Goal: Navigation & Orientation: Go to known website

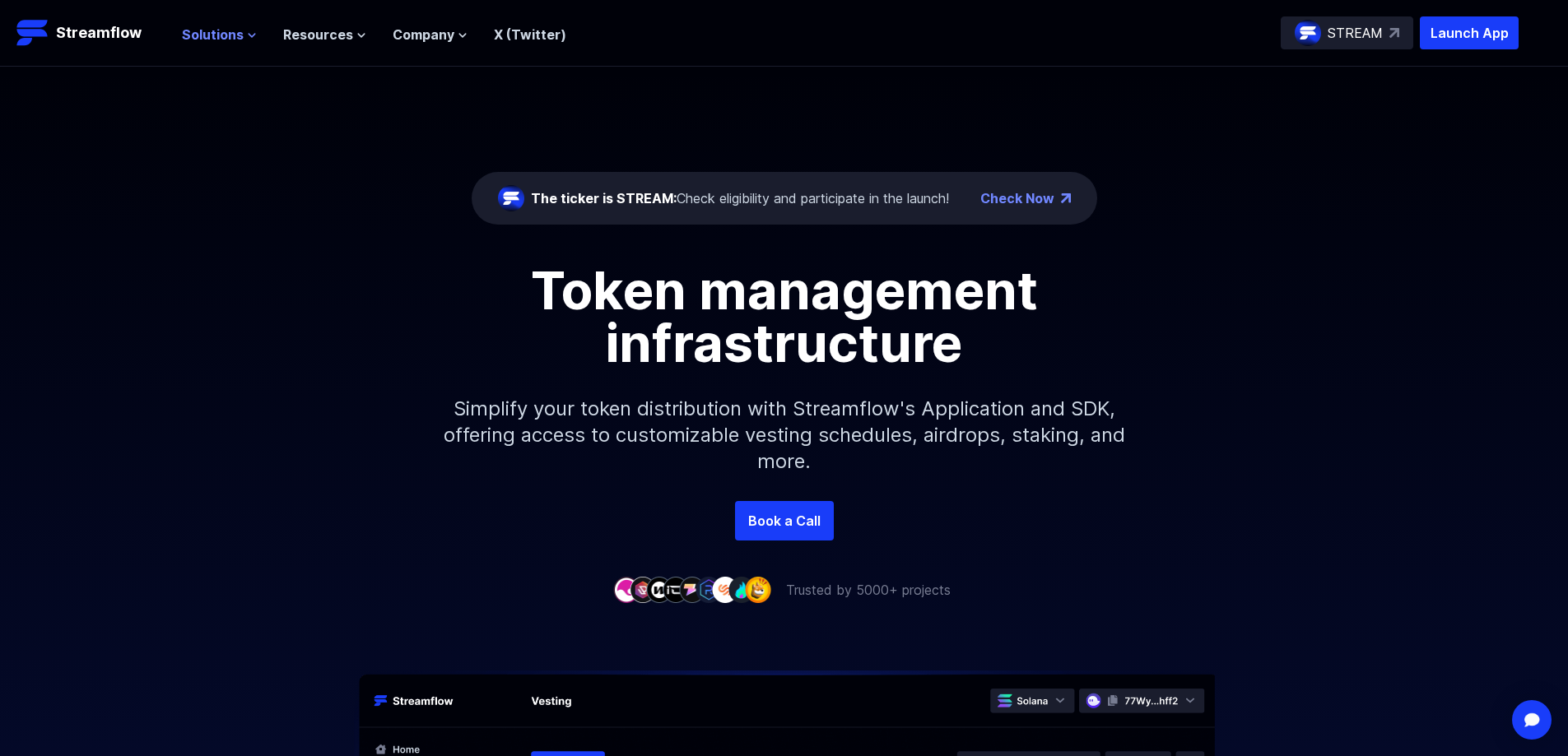
click at [220, 36] on span "Solutions" at bounding box center [213, 34] width 62 height 20
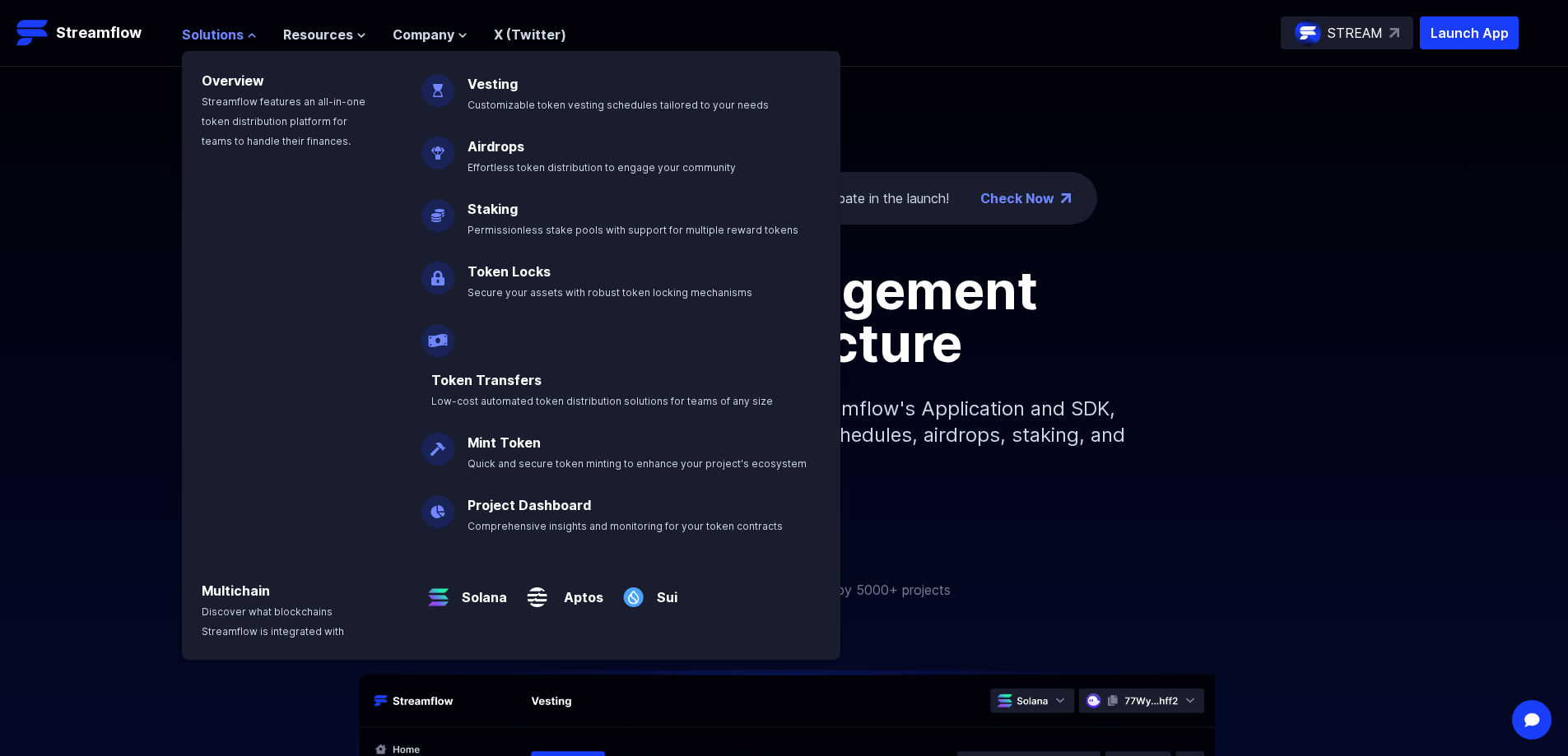
click at [217, 37] on span "Solutions" at bounding box center [213, 34] width 62 height 20
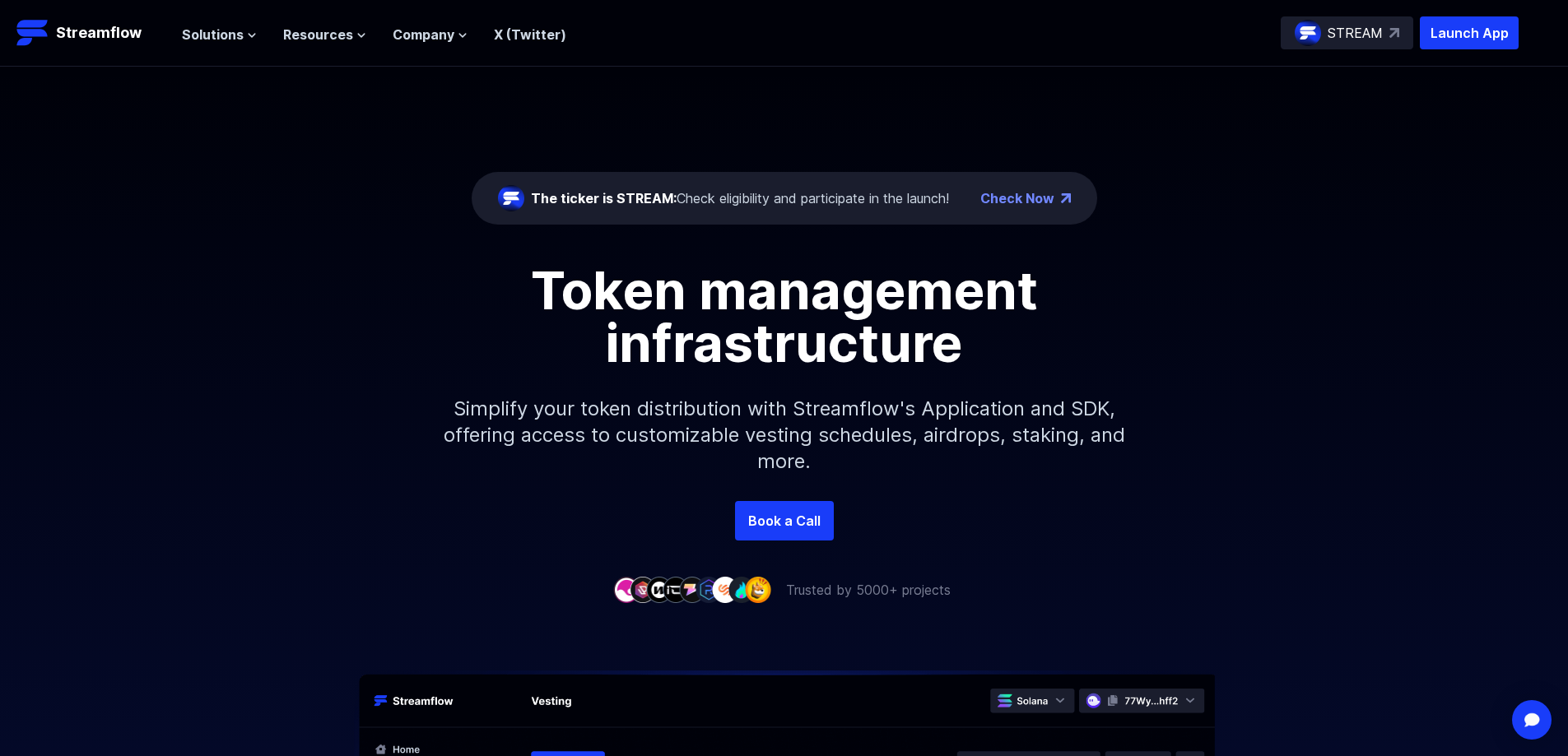
click at [304, 23] on nav "Solutions Overview Streamflow features an all-in-one token distribution platfor…" at bounding box center [374, 34] width 384 height 22
click at [109, 32] on p "Streamflow" at bounding box center [98, 33] width 85 height 23
click at [309, 43] on span "Resources" at bounding box center [318, 34] width 70 height 20
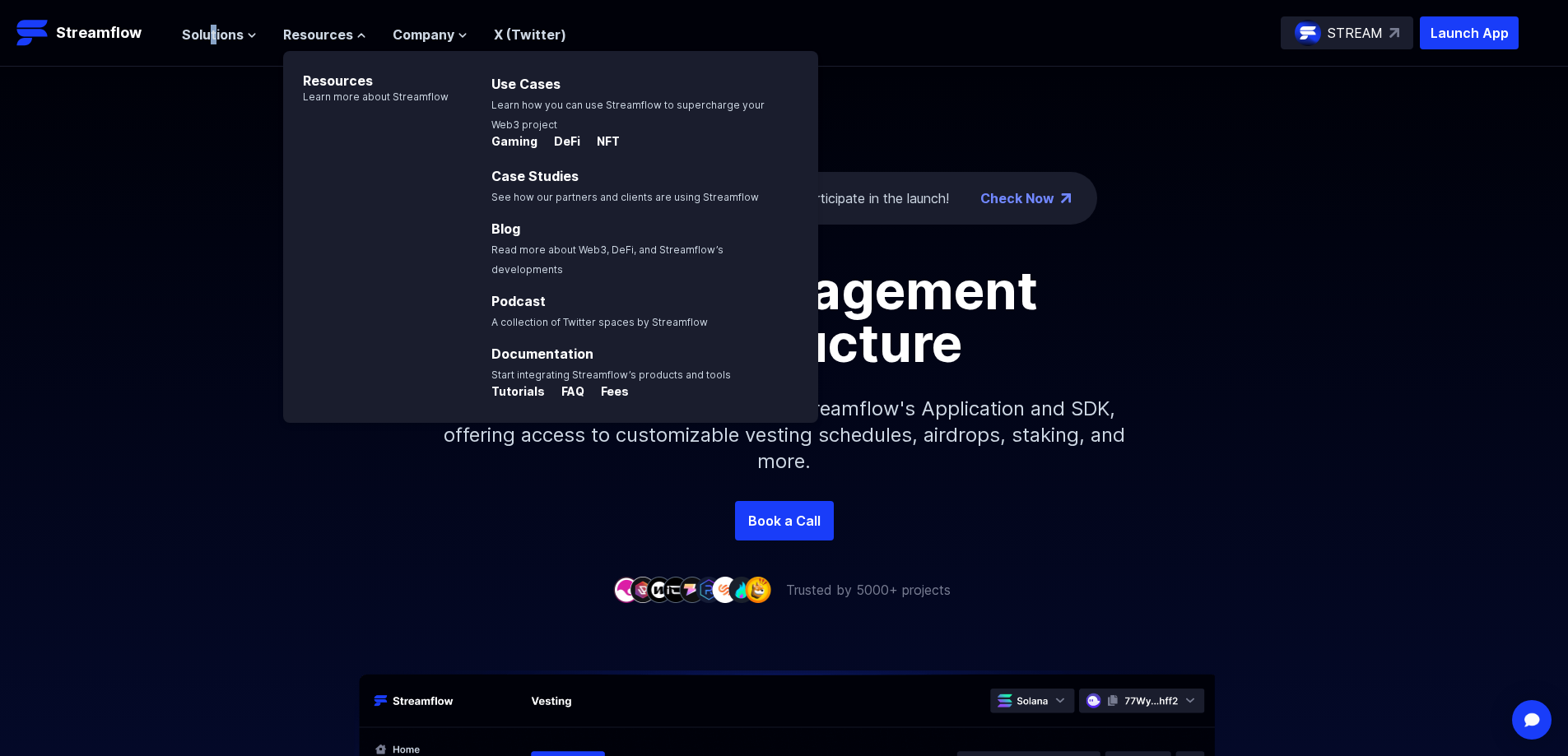
click at [208, 45] on div "Solutions Overview Streamflow features an all-in-one token distribution platfor…" at bounding box center [374, 33] width 384 height 33
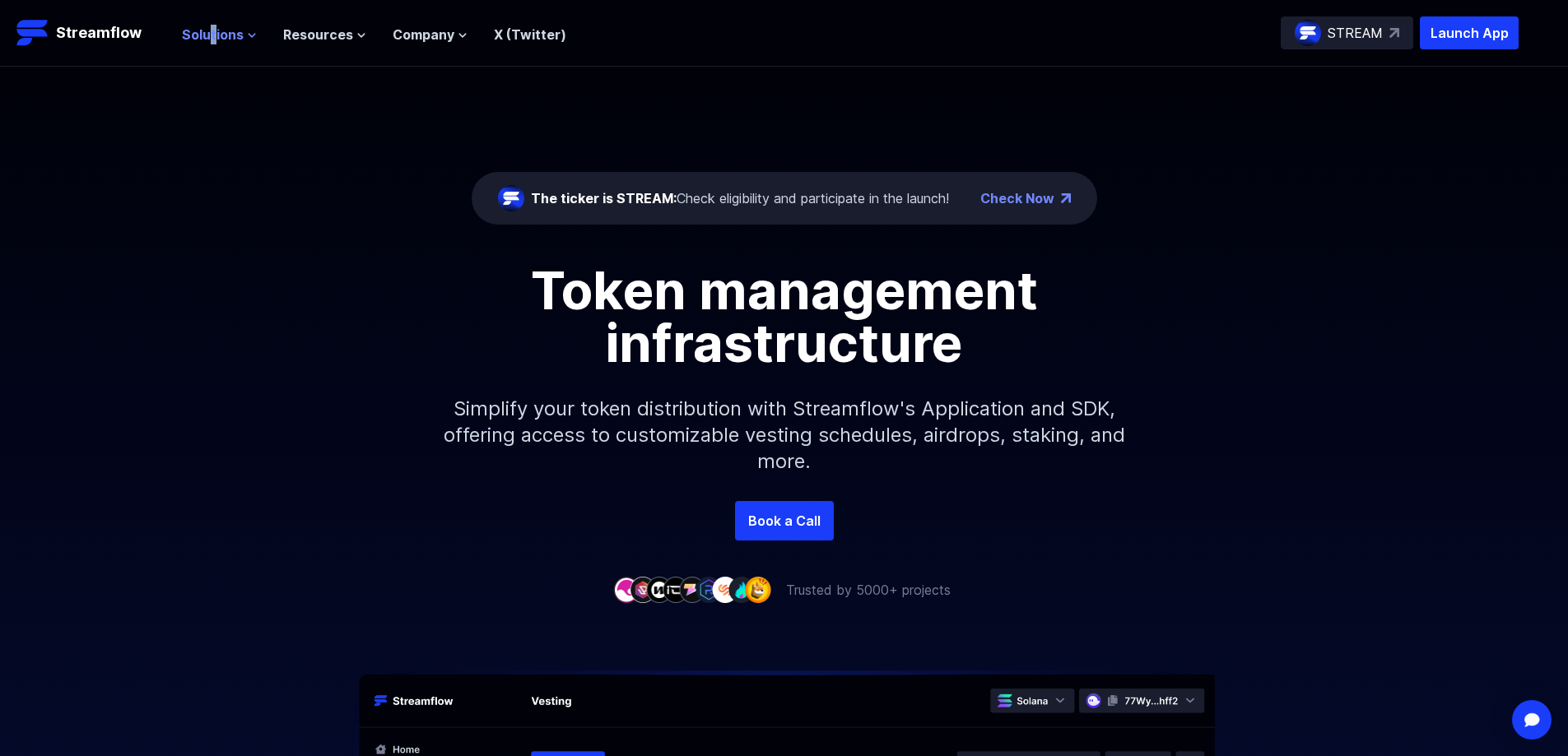
click at [211, 32] on span "Solutions" at bounding box center [213, 34] width 62 height 20
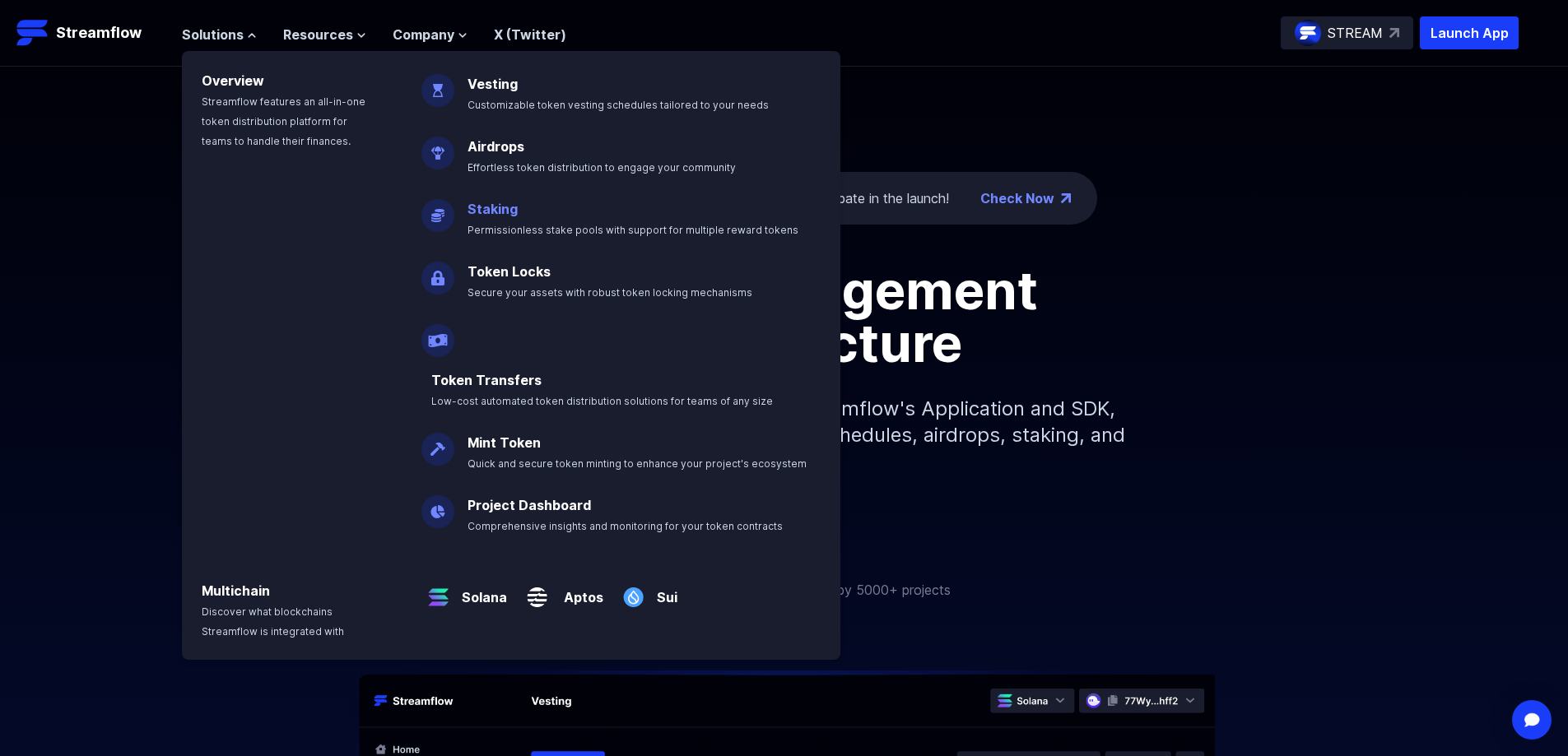
click at [596, 224] on span "Permissionless stake pools with support for multiple reward tokens" at bounding box center [633, 230] width 331 height 12
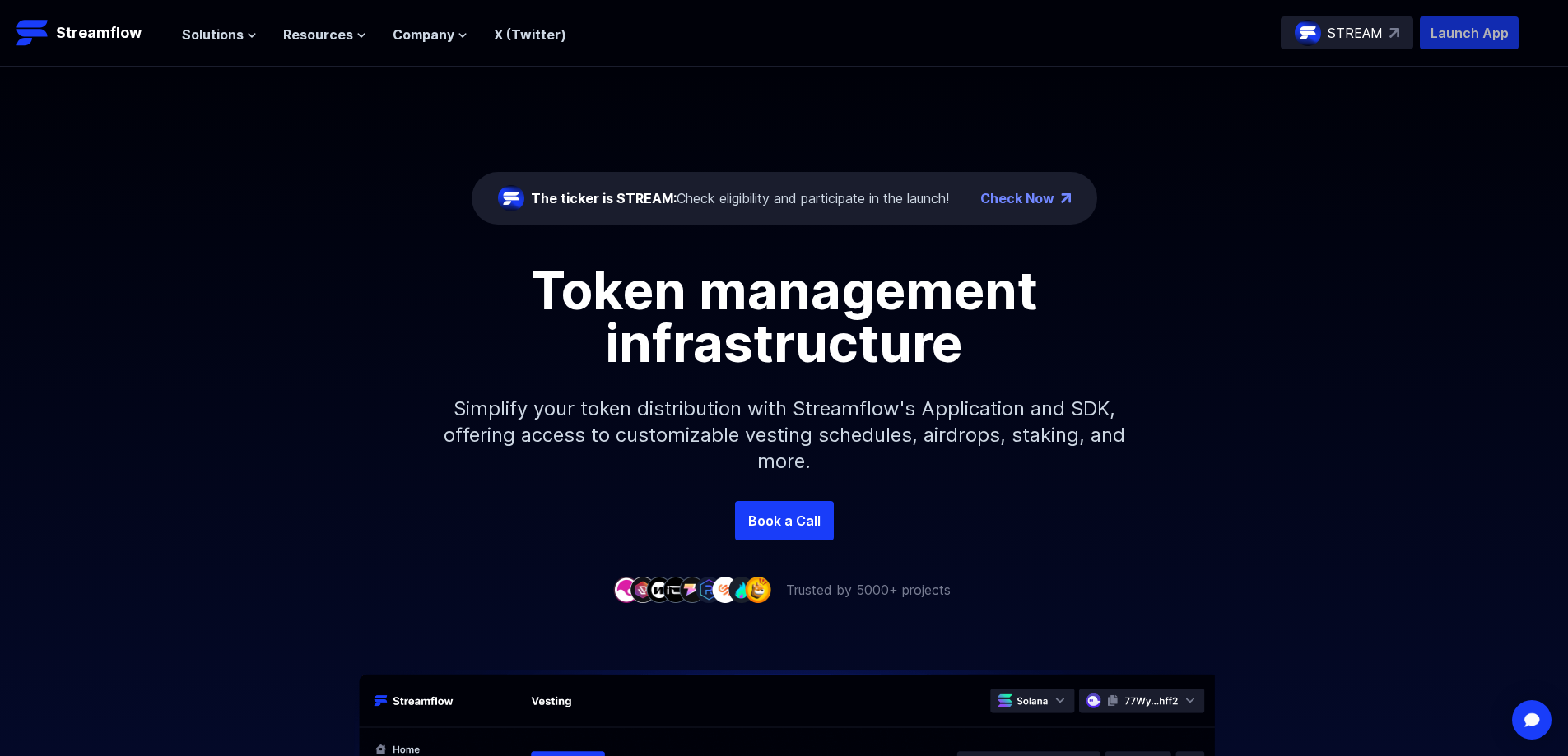
click at [1477, 35] on p "Launch App" at bounding box center [1469, 33] width 99 height 33
click at [1332, 11] on header "Streamflow Launch App STREAM Solutions Overview Streamflow features an all-in-o…" at bounding box center [784, 33] width 1568 height 66
click at [1309, 35] on img at bounding box center [1308, 33] width 27 height 27
